Goal: Information Seeking & Learning: Learn about a topic

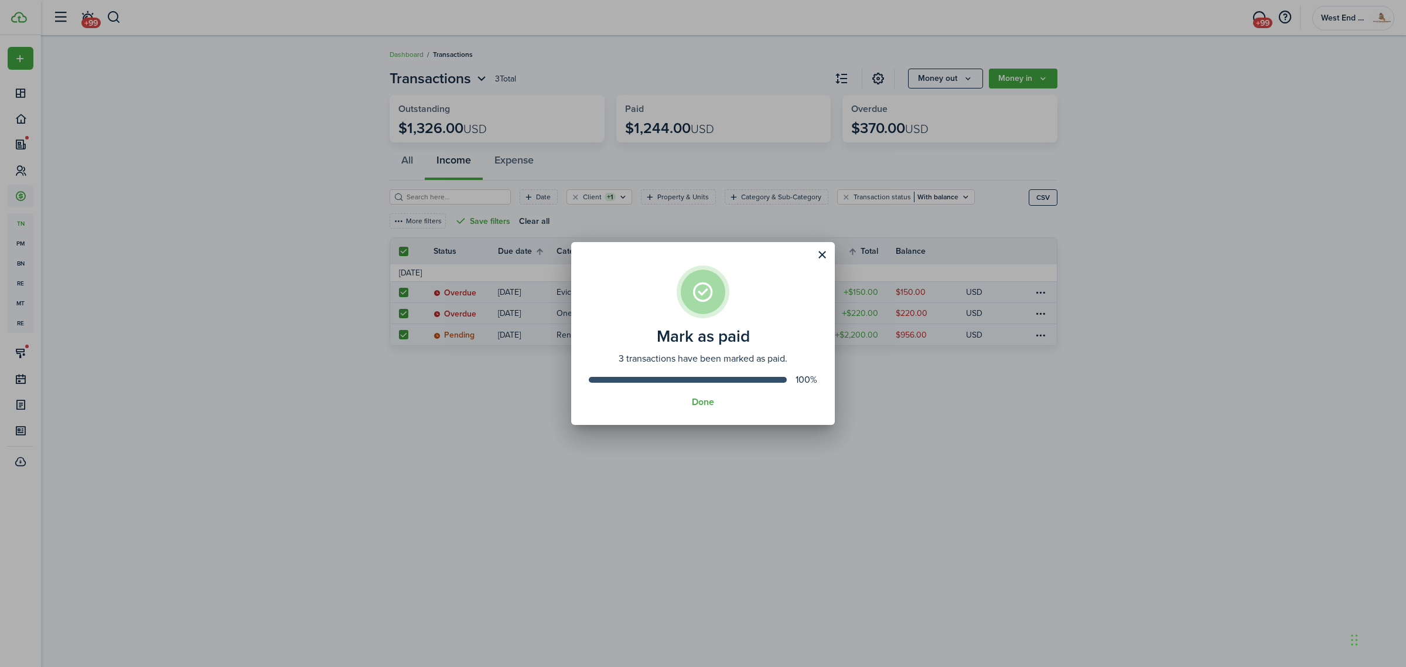
click at [697, 394] on assembled-view "Mark as paid 3 transactions have been marked as paid. 100% Done" at bounding box center [703, 333] width 264 height 183
click at [698, 399] on button "Done" at bounding box center [703, 402] width 22 height 11
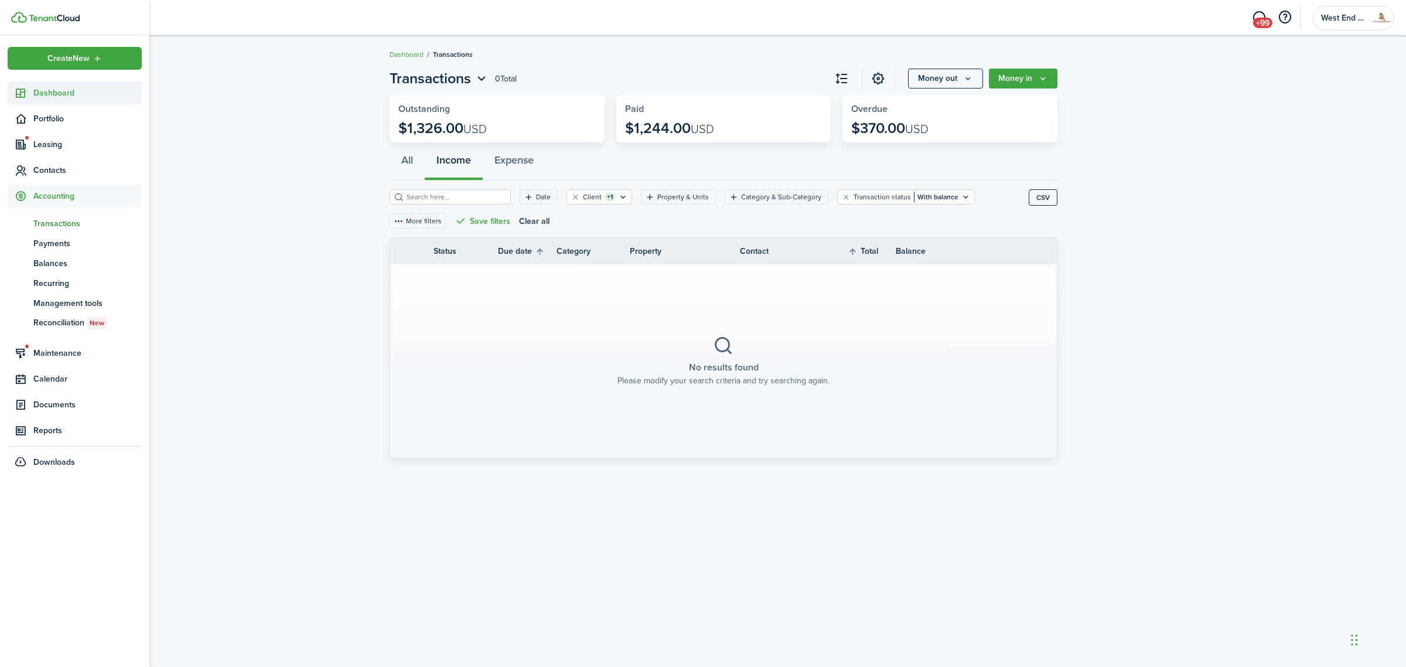
click at [32, 93] on sidebar-link-icon at bounding box center [21, 93] width 26 height 12
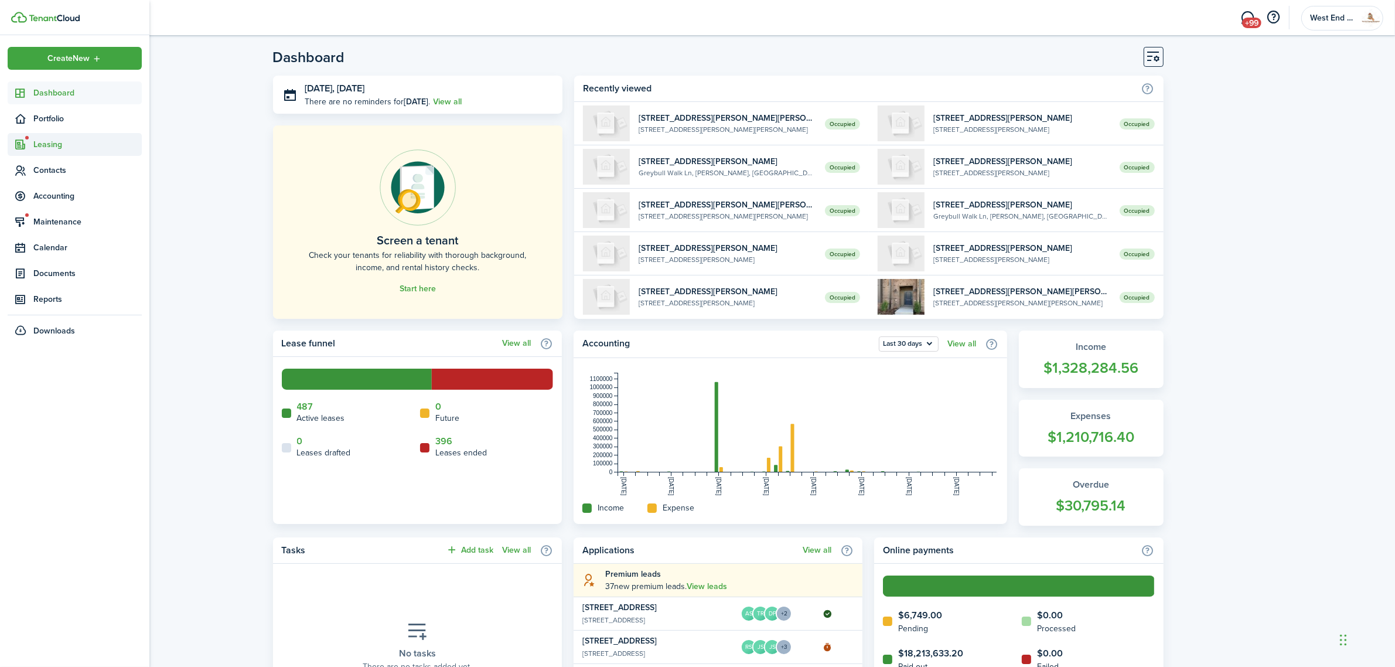
click at [64, 136] on span "Leasing" at bounding box center [75, 144] width 134 height 23
click at [63, 183] on link "sc Screenings New" at bounding box center [75, 192] width 134 height 20
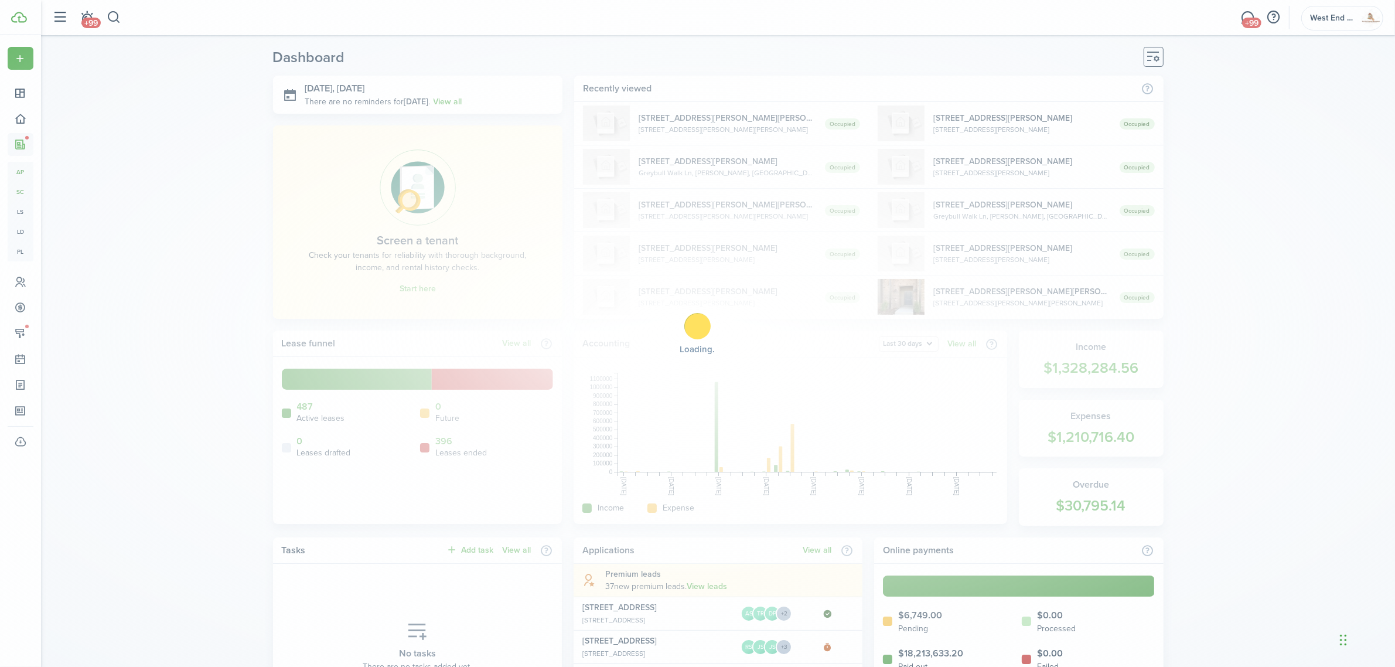
click at [66, 167] on div "Loading" at bounding box center [697, 333] width 1395 height 667
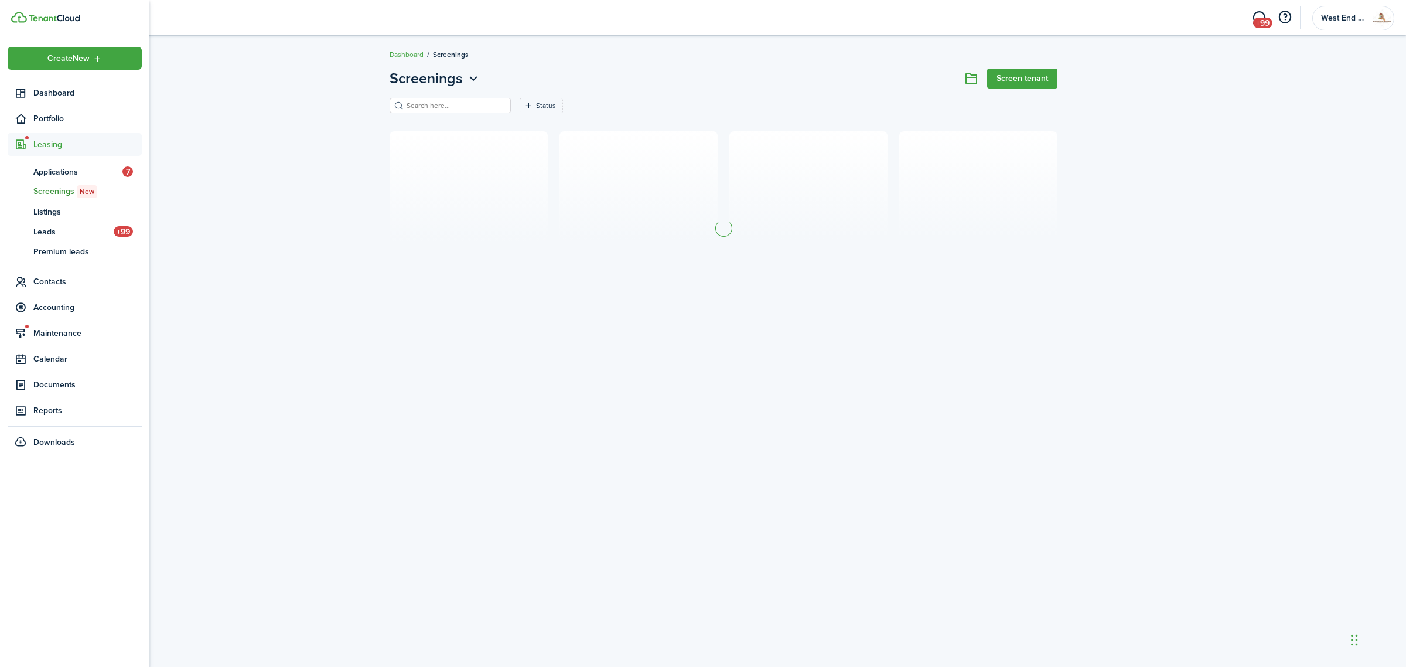
click at [68, 160] on ul "ap Applications 7 sc Screenings New ls Listings ld Leads +99 pl Premium leads" at bounding box center [75, 211] width 134 height 111
click at [68, 166] on span "Applications" at bounding box center [77, 172] width 89 height 12
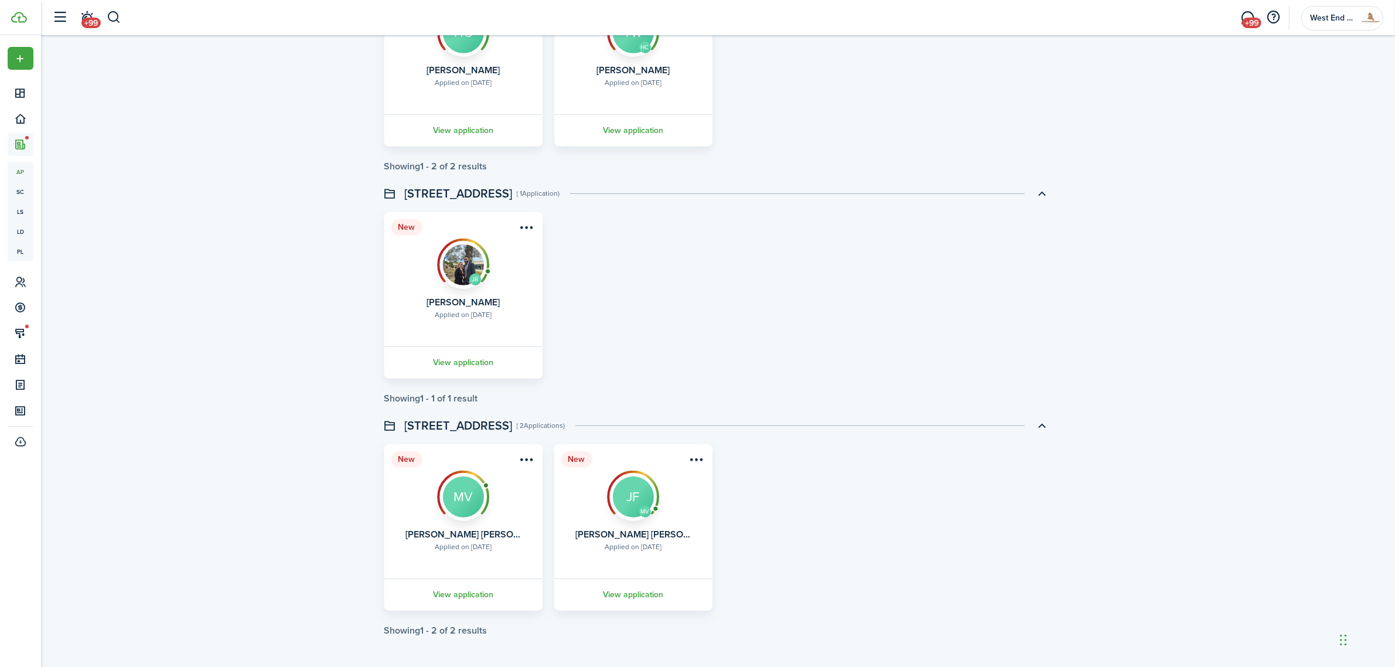
scroll to position [1108, 0]
click at [488, 359] on link "View application" at bounding box center [464, 362] width 162 height 32
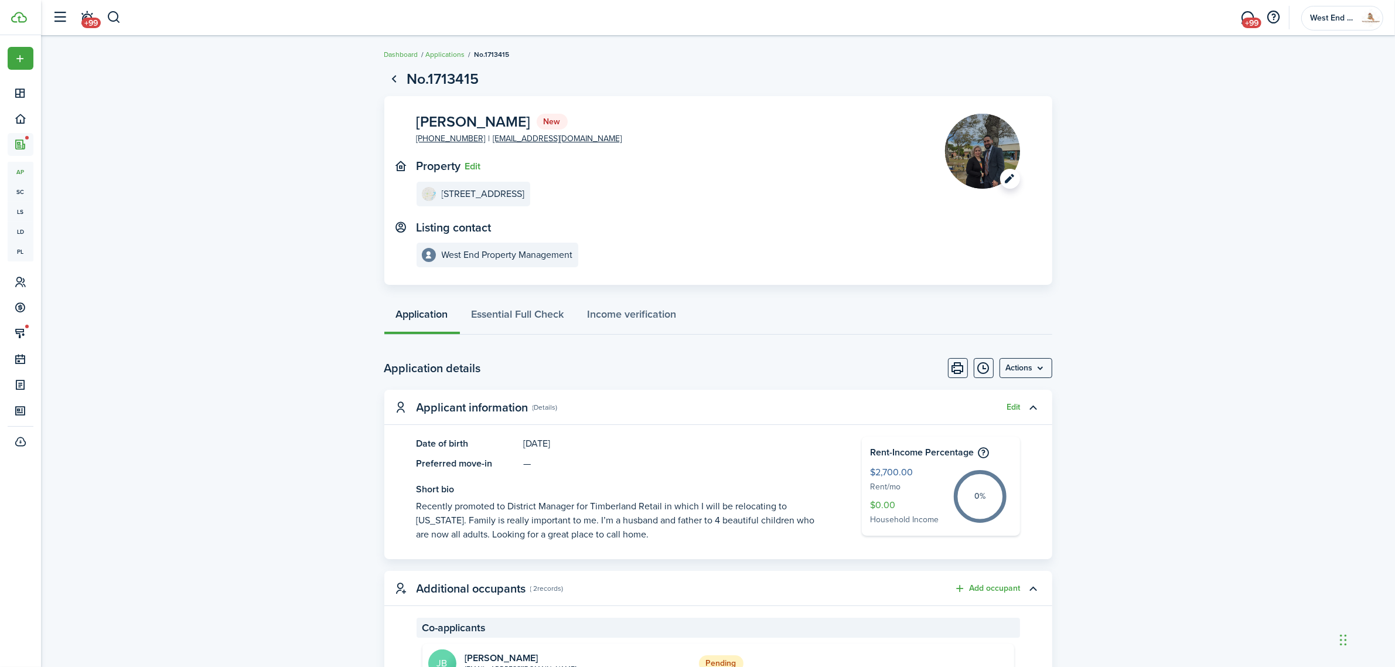
click at [997, 141] on image-lazy "Open menu" at bounding box center [982, 151] width 75 height 75
drag, startPoint x: 536, startPoint y: 121, endPoint x: 410, endPoint y: 123, distance: 126.0
click at [410, 123] on panel-main-body "[PERSON_NAME] New [PHONE_NUMBER] [EMAIL_ADDRESS][DOMAIN_NAME] Property Edit [ST…" at bounding box center [718, 190] width 668 height 189
copy span "[PERSON_NAME]"
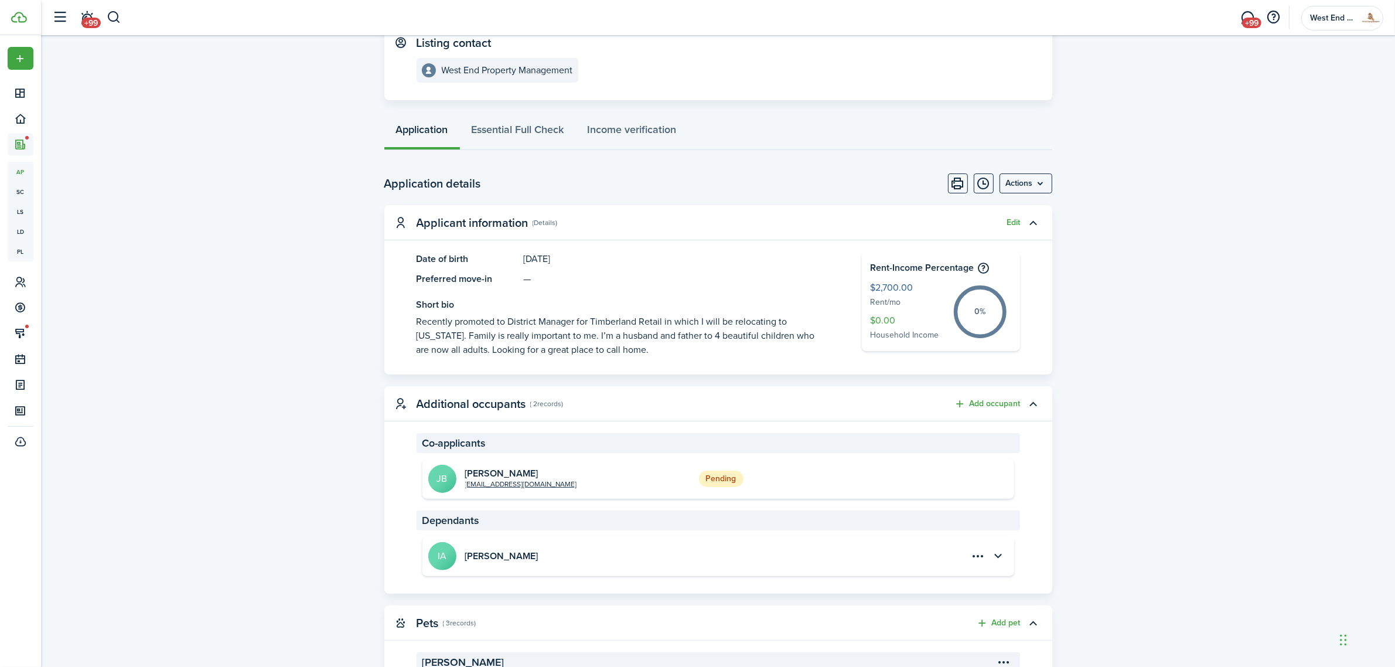
scroll to position [220, 0]
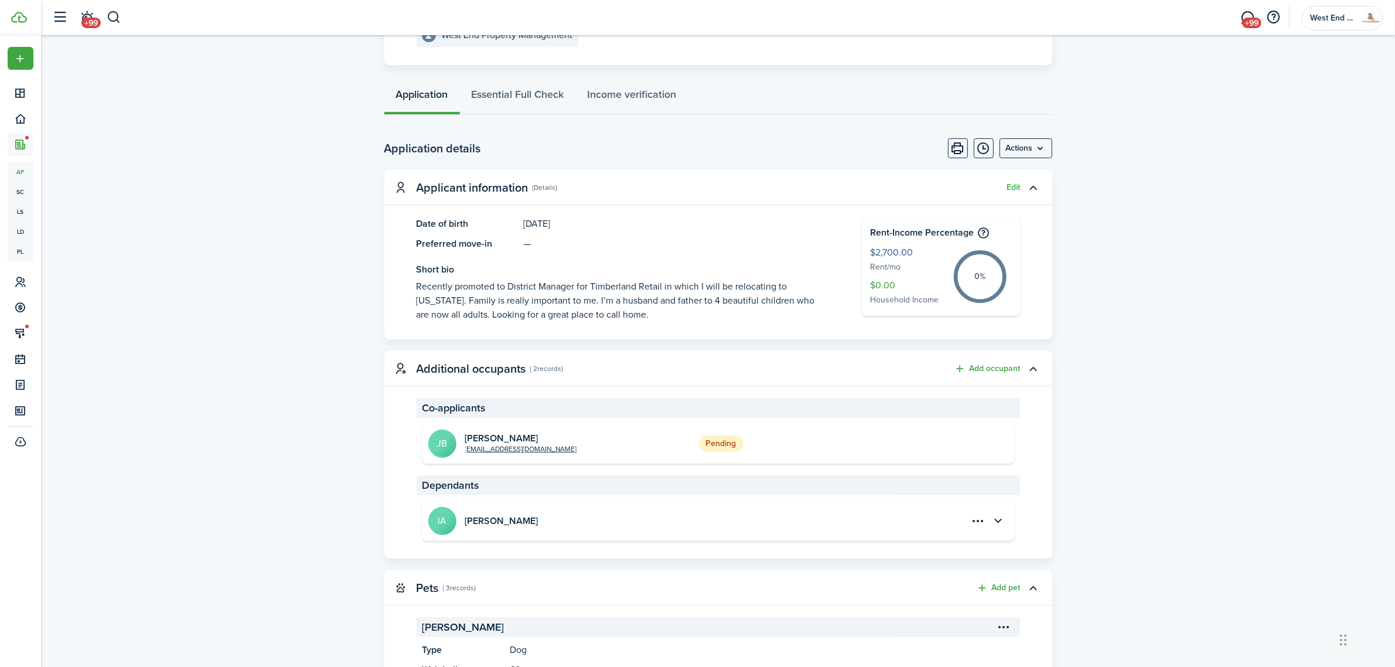
click at [492, 436] on h2 "[PERSON_NAME]" at bounding box center [521, 438] width 112 height 11
copy h2 "[PERSON_NAME]"
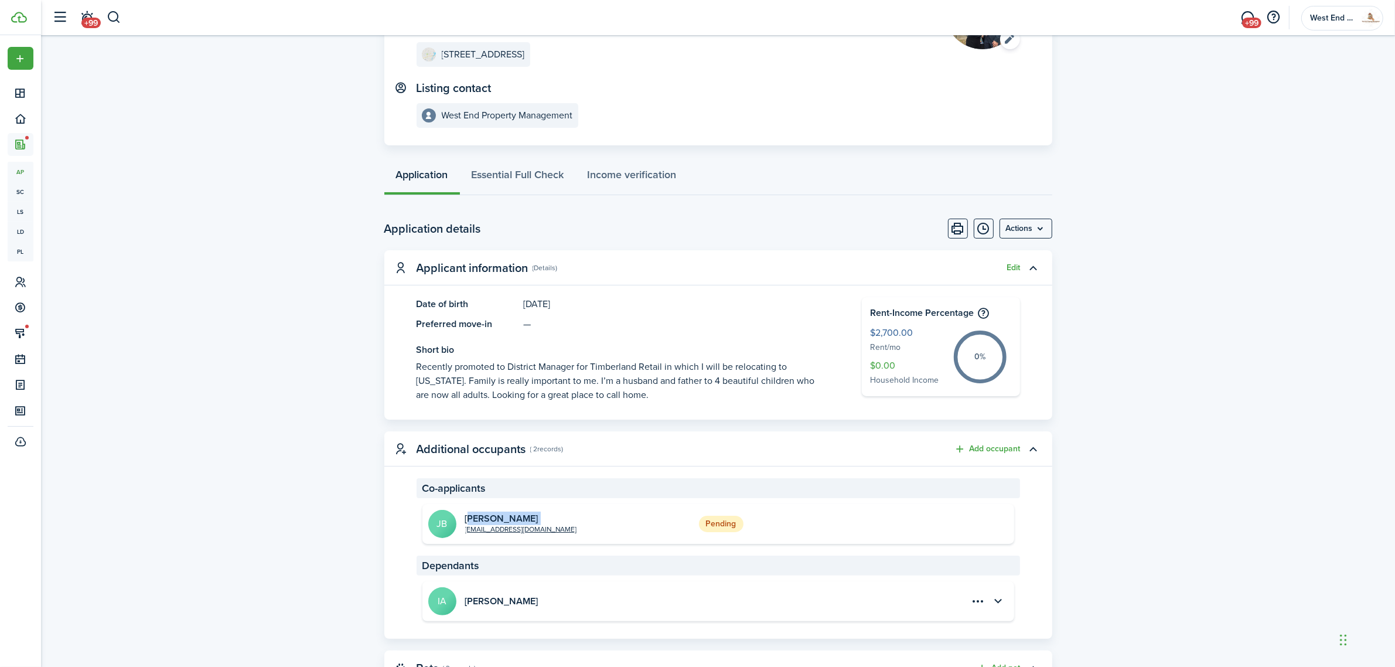
scroll to position [293, 0]
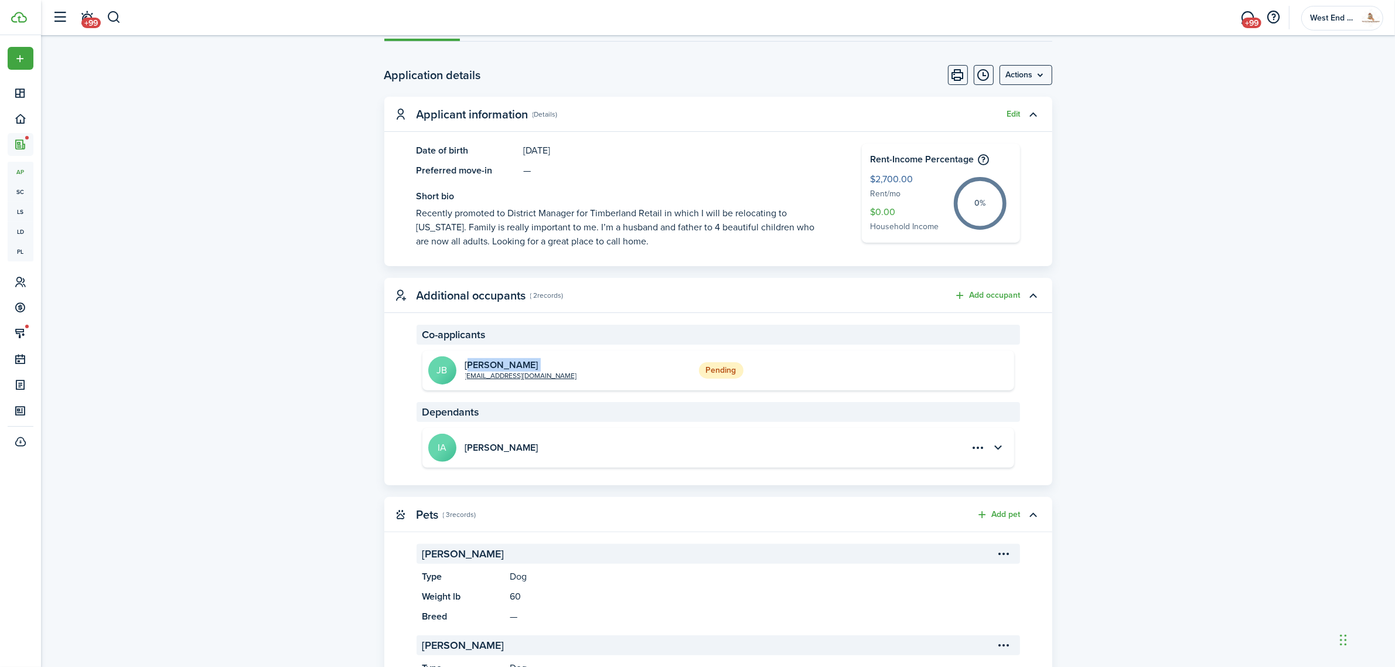
copy h2 "[PERSON_NAME]"
click at [484, 448] on h2 "[PERSON_NAME]" at bounding box center [501, 447] width 73 height 11
click at [485, 448] on h2 "[PERSON_NAME]" at bounding box center [501, 447] width 73 height 11
copy accordion-header "[PERSON_NAME]"
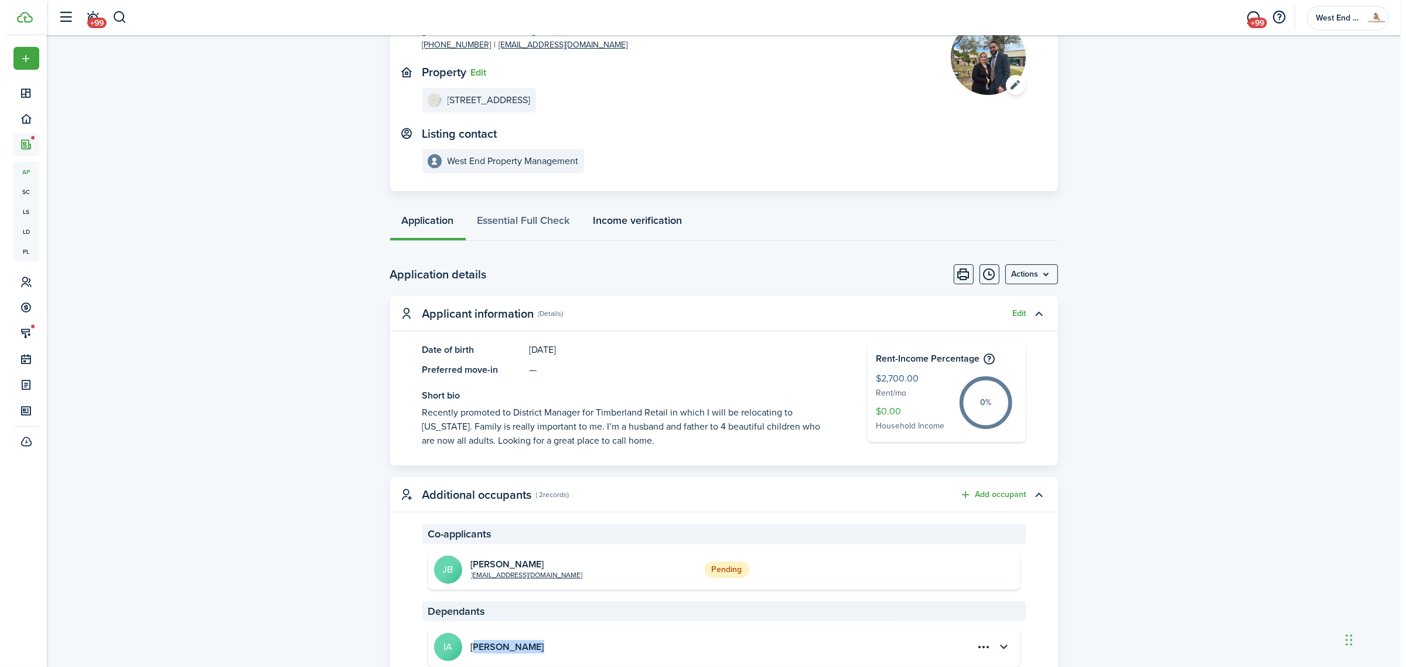
scroll to position [0, 0]
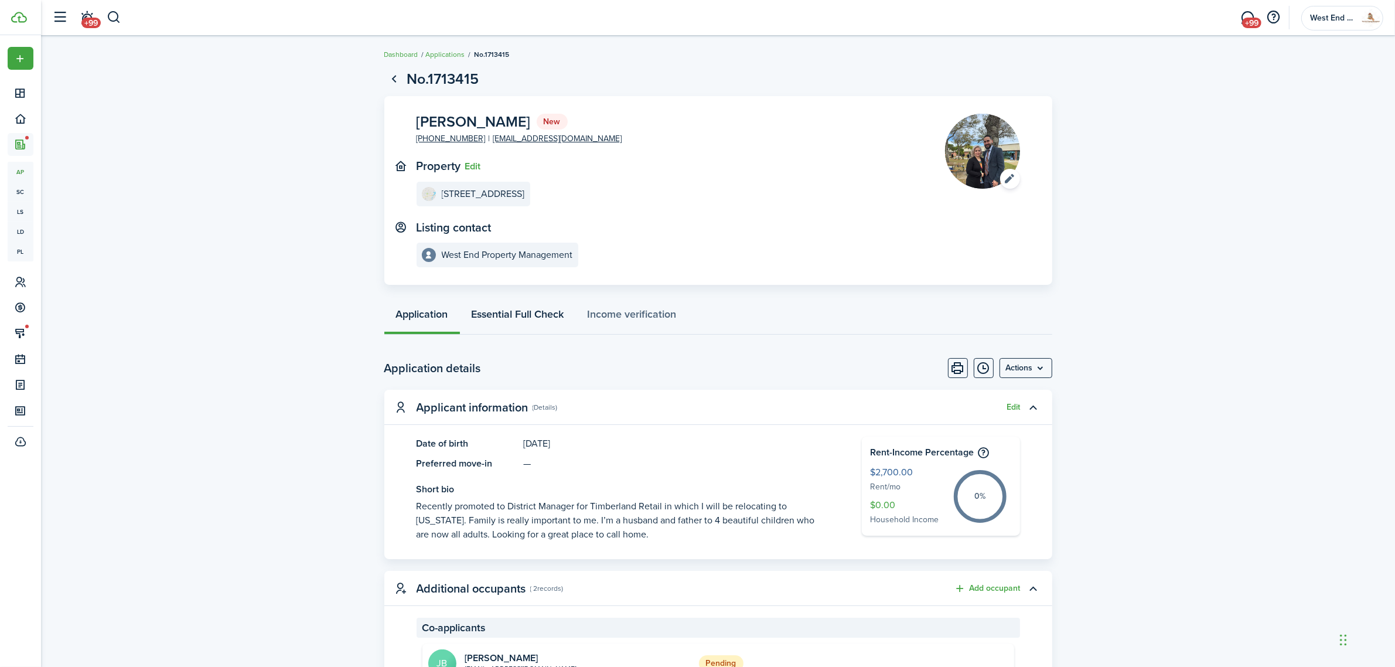
click at [526, 314] on link "Essential Full Check" at bounding box center [518, 316] width 116 height 35
